Goal: Check status: Check status

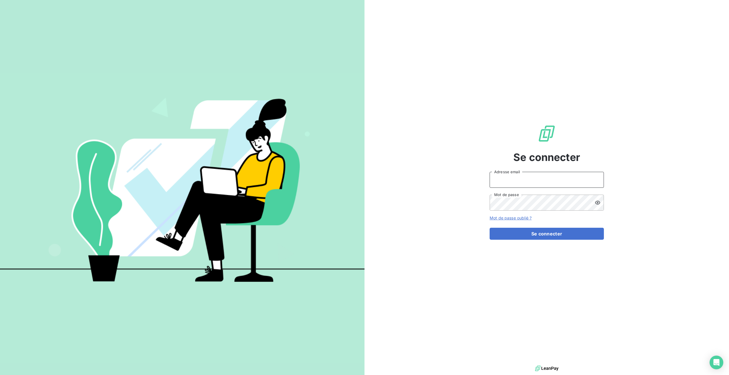
type input "[EMAIL_ADDRESS][DOMAIN_NAME]"
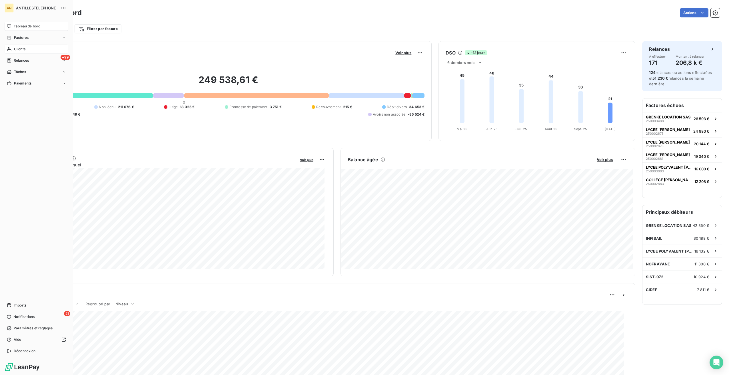
click at [10, 49] on icon at bounding box center [9, 49] width 5 height 5
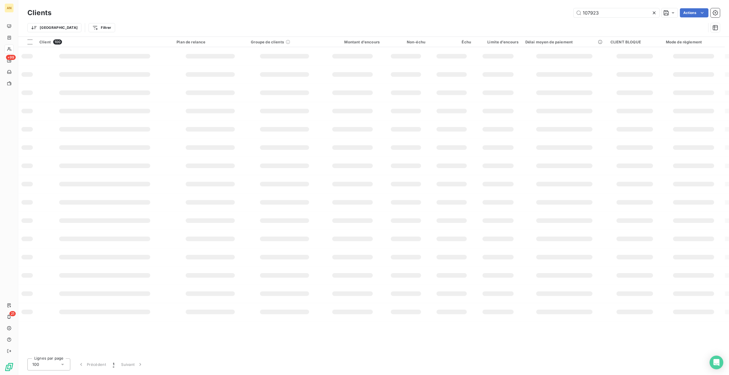
type input "107923"
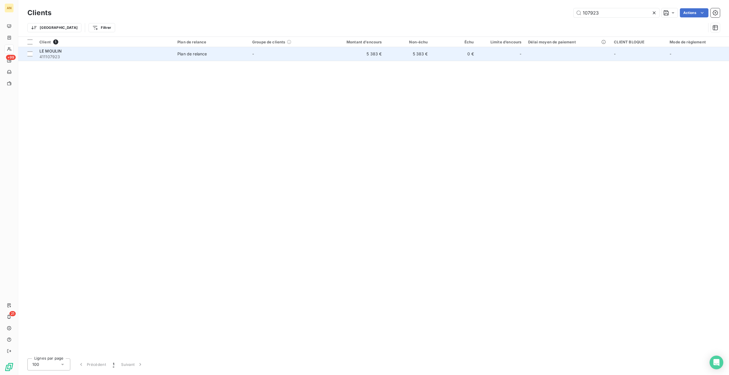
click at [381, 55] on td "5 383 €" at bounding box center [355, 54] width 62 height 14
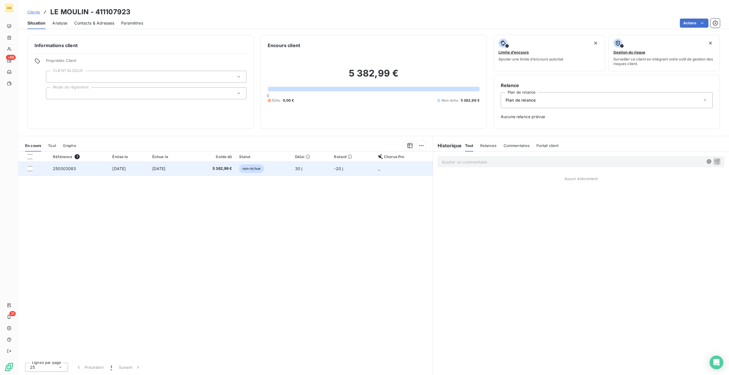
click at [207, 169] on td "5 382,99 €" at bounding box center [212, 169] width 47 height 14
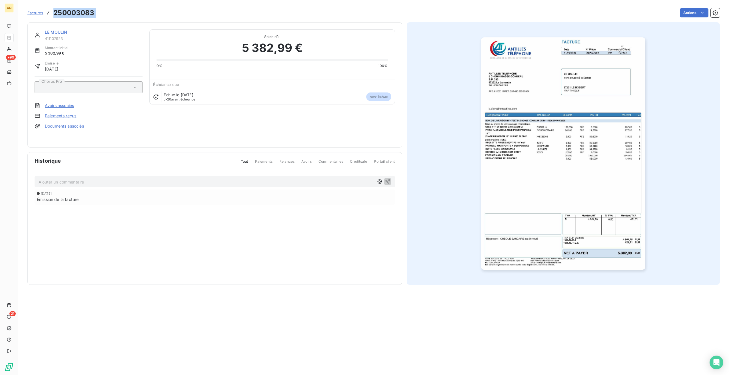
drag, startPoint x: 53, startPoint y: 11, endPoint x: 104, endPoint y: 14, distance: 51.5
click at [104, 14] on div "Factures 250003083 Actions" at bounding box center [373, 13] width 693 height 12
copy section "250003083 Actions"
